Goal: Information Seeking & Learning: Learn about a topic

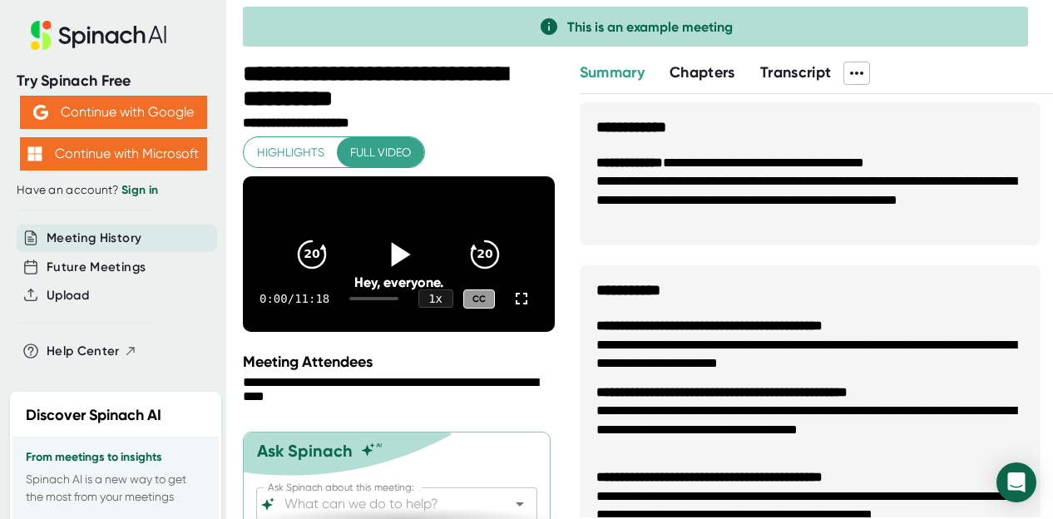
click at [392, 254] on icon at bounding box center [401, 254] width 19 height 24
click at [391, 253] on icon at bounding box center [399, 255] width 42 height 42
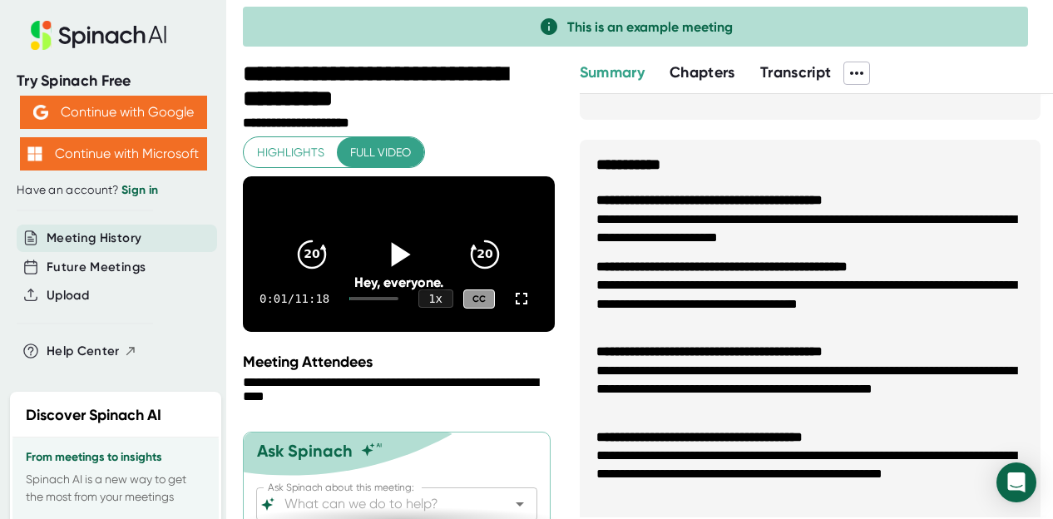
scroll to position [75, 0]
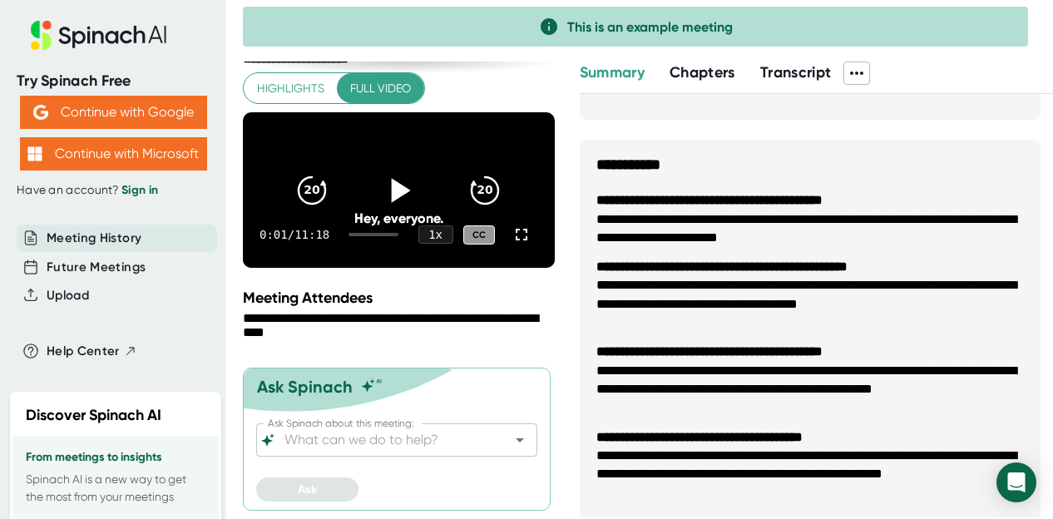
click at [613, 72] on span "Summary" at bounding box center [612, 72] width 65 height 18
click at [715, 72] on span "Chapters" at bounding box center [702, 72] width 66 height 18
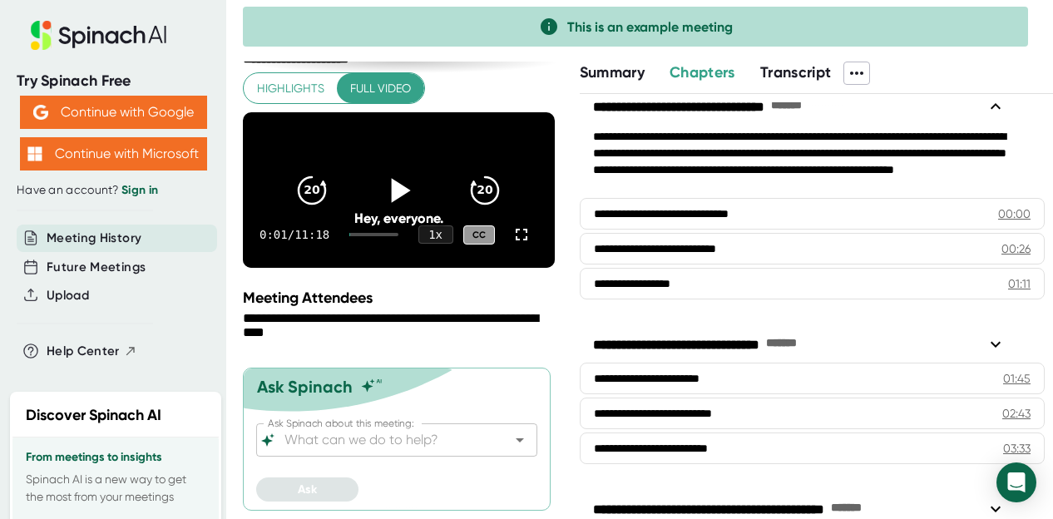
scroll to position [19, 0]
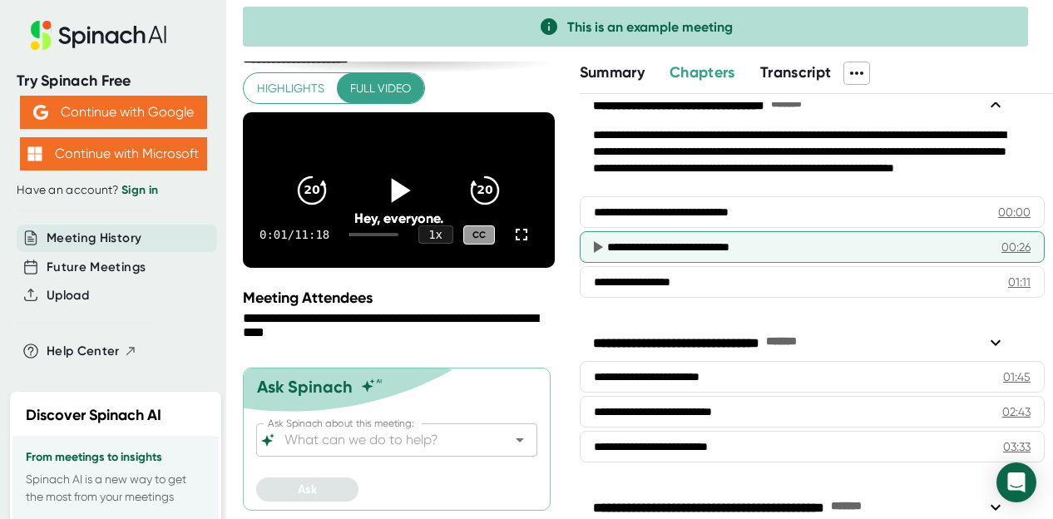
click at [722, 245] on div "**********" at bounding box center [785, 247] width 356 height 17
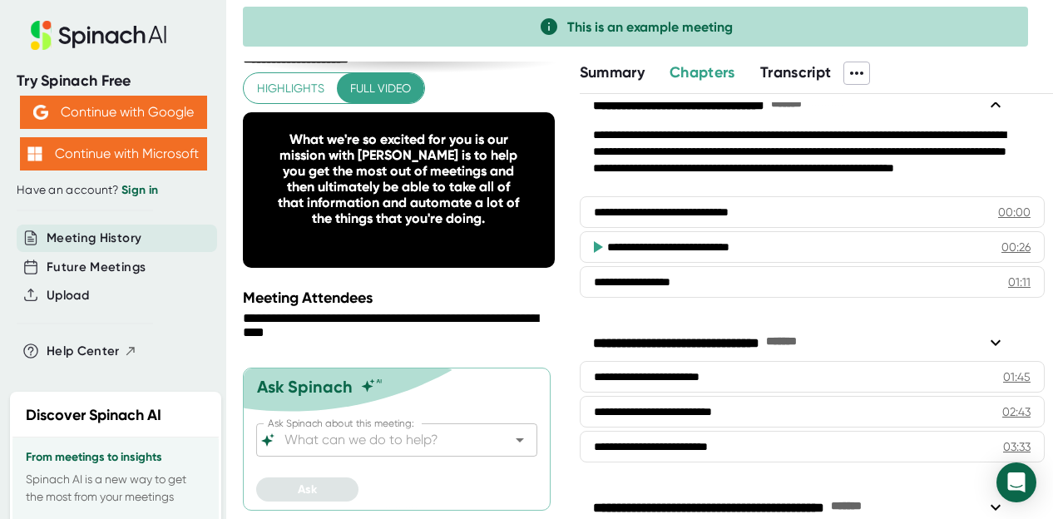
click at [538, 323] on div "**********" at bounding box center [394, 326] width 303 height 31
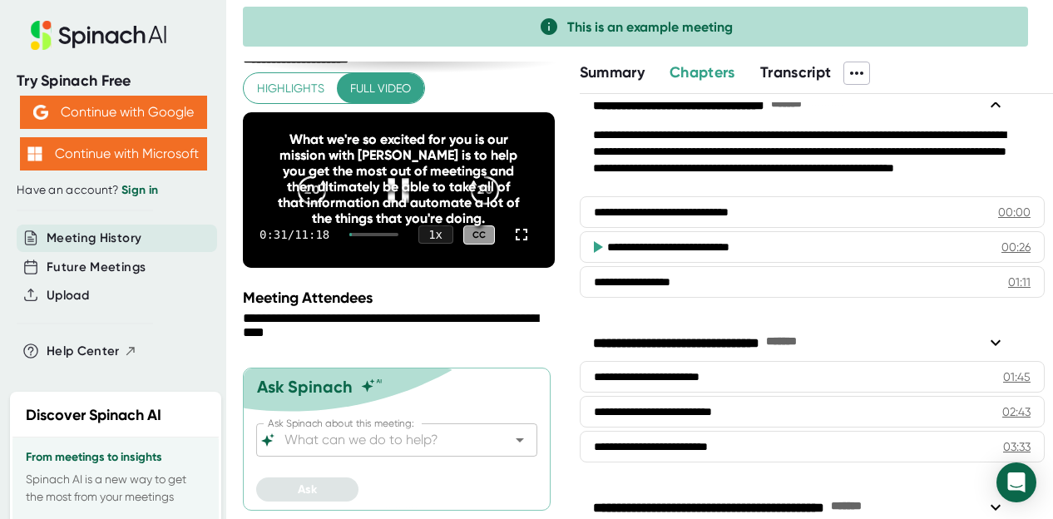
click at [396, 194] on div "What we're so excited for you is our mission with Spinach is to help you get th…" at bounding box center [398, 178] width 249 height 95
click at [394, 190] on div "What we're so excited for you is our mission with Spinach is to help you get th…" at bounding box center [398, 178] width 249 height 95
click at [467, 233] on div "CC" at bounding box center [479, 234] width 32 height 19
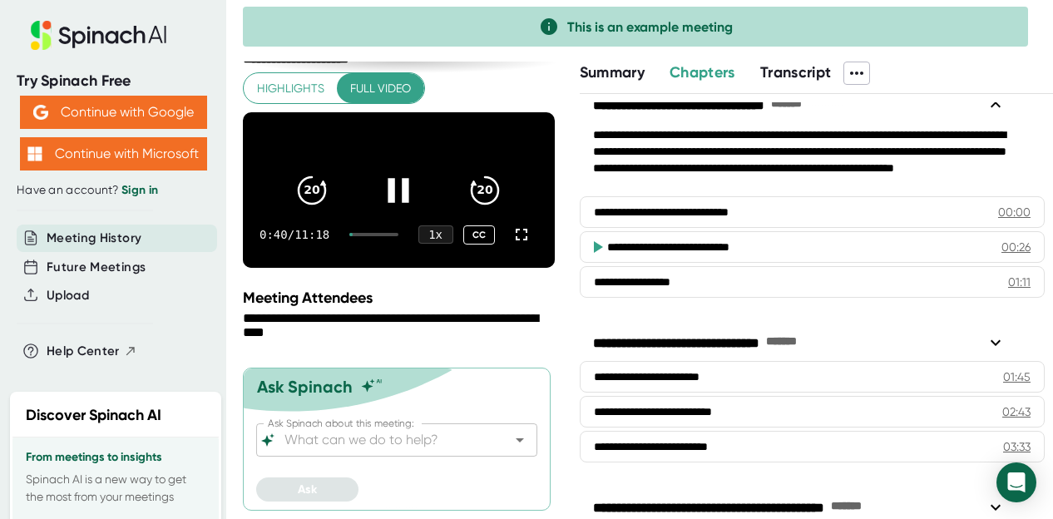
click at [379, 161] on div at bounding box center [398, 190] width 70 height 70
click at [796, 67] on span "Transcript" at bounding box center [796, 72] width 72 height 18
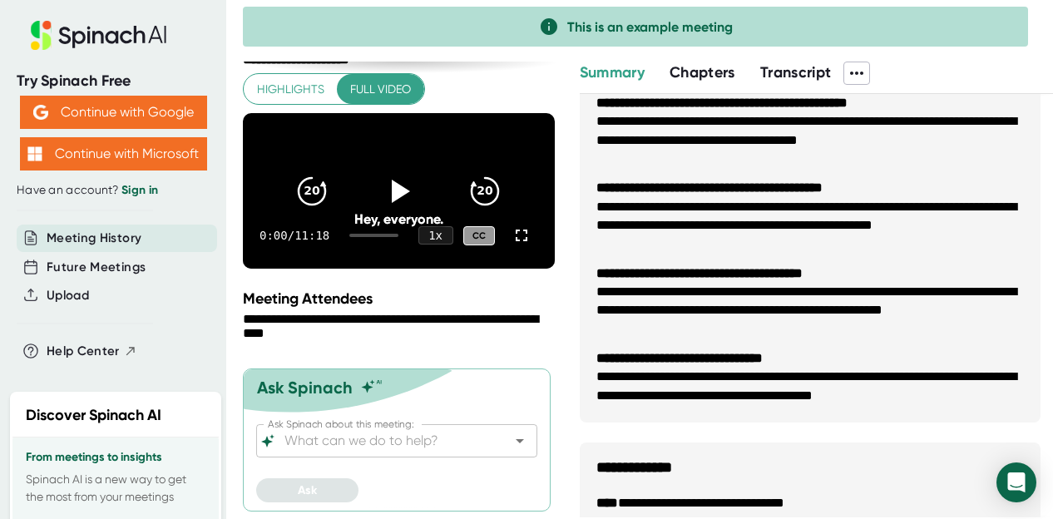
scroll to position [75, 0]
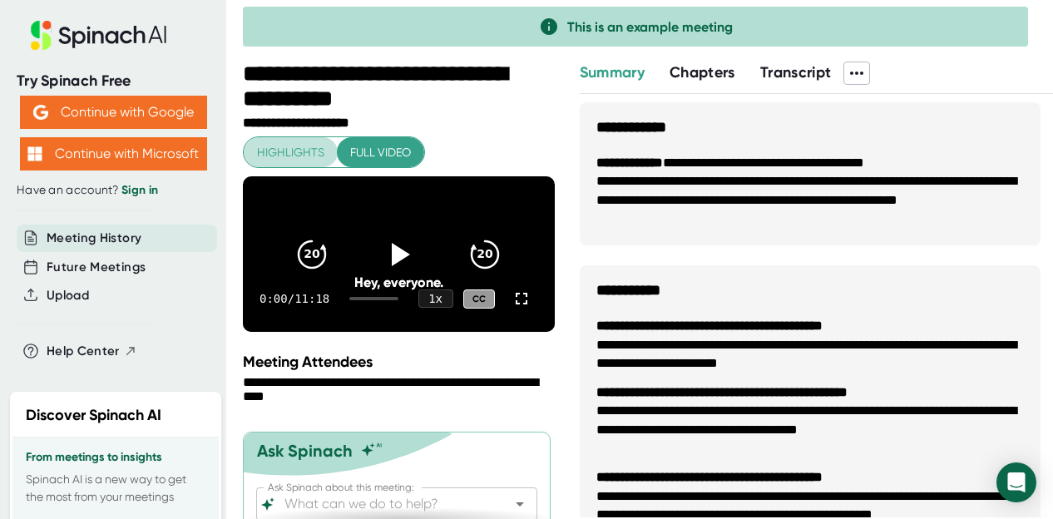
click at [283, 147] on span "Highlights" at bounding box center [290, 152] width 67 height 21
click at [126, 259] on span "Future Meetings" at bounding box center [96, 267] width 99 height 19
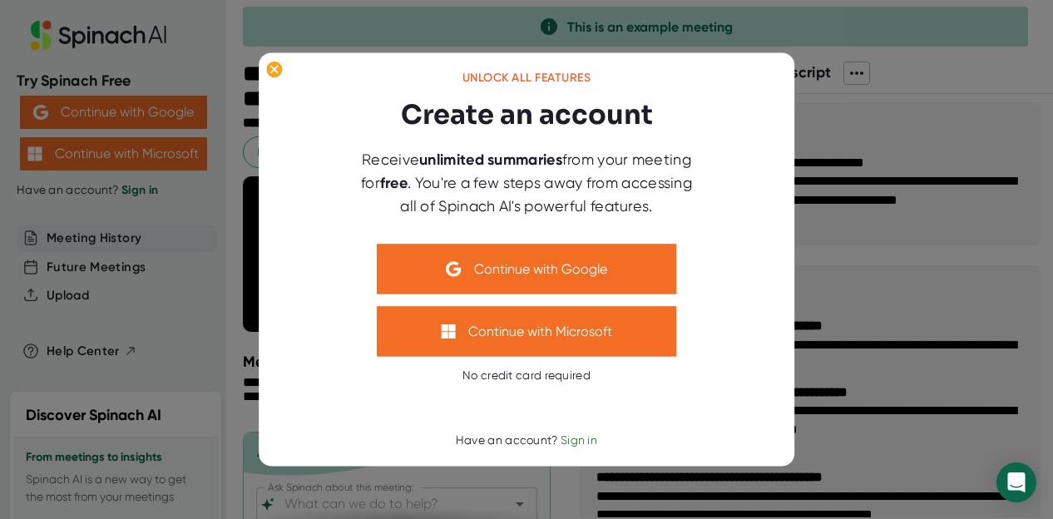
click at [99, 237] on div at bounding box center [526, 259] width 1053 height 519
